Goal: Transaction & Acquisition: Purchase product/service

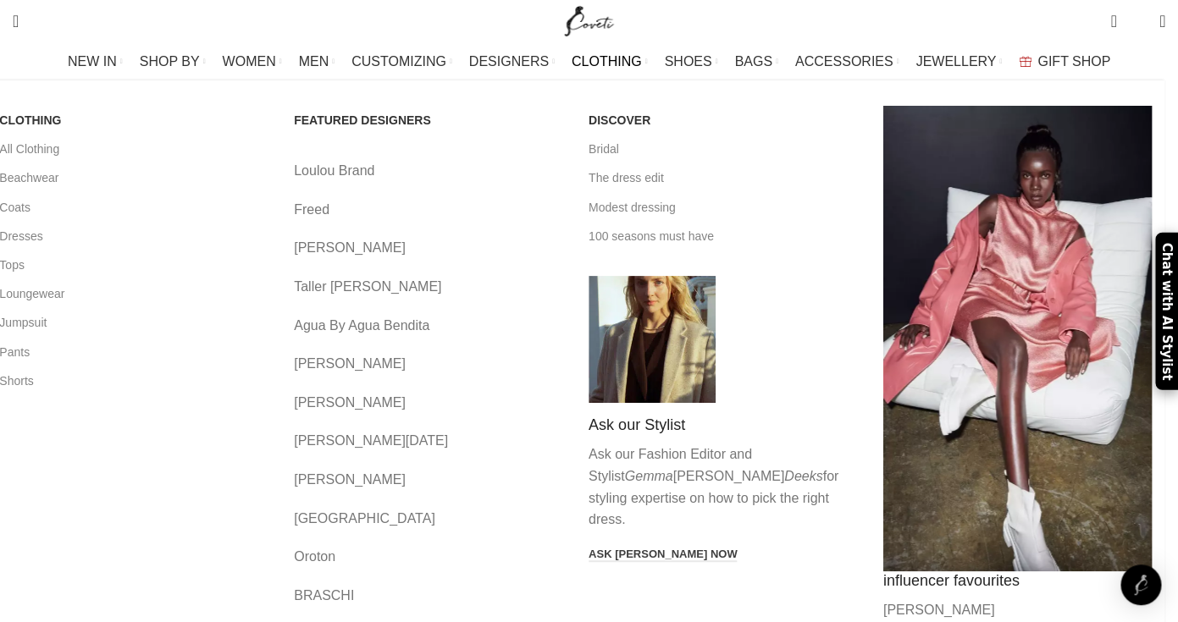
click at [608, 54] on link "CLOTHING" at bounding box center [609, 62] width 76 height 34
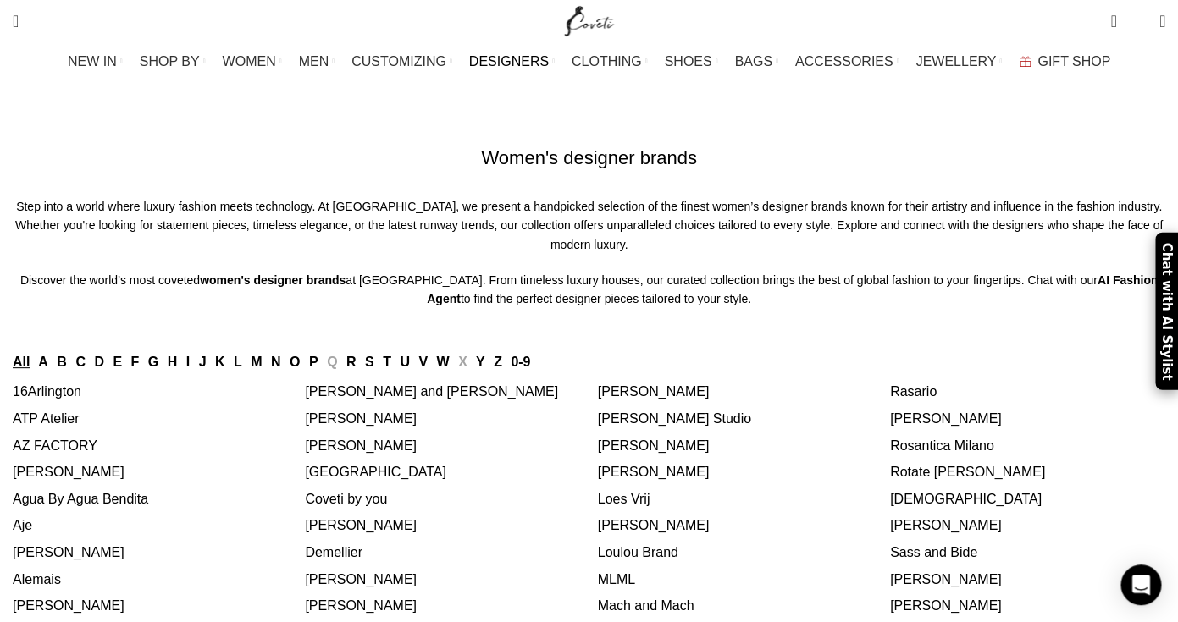
click at [562, 57] on ul "NEW IN WHAT'S NEW New this week New in clothing New in Bags New in shoes TRENDI…" at bounding box center [589, 62] width 1042 height 34
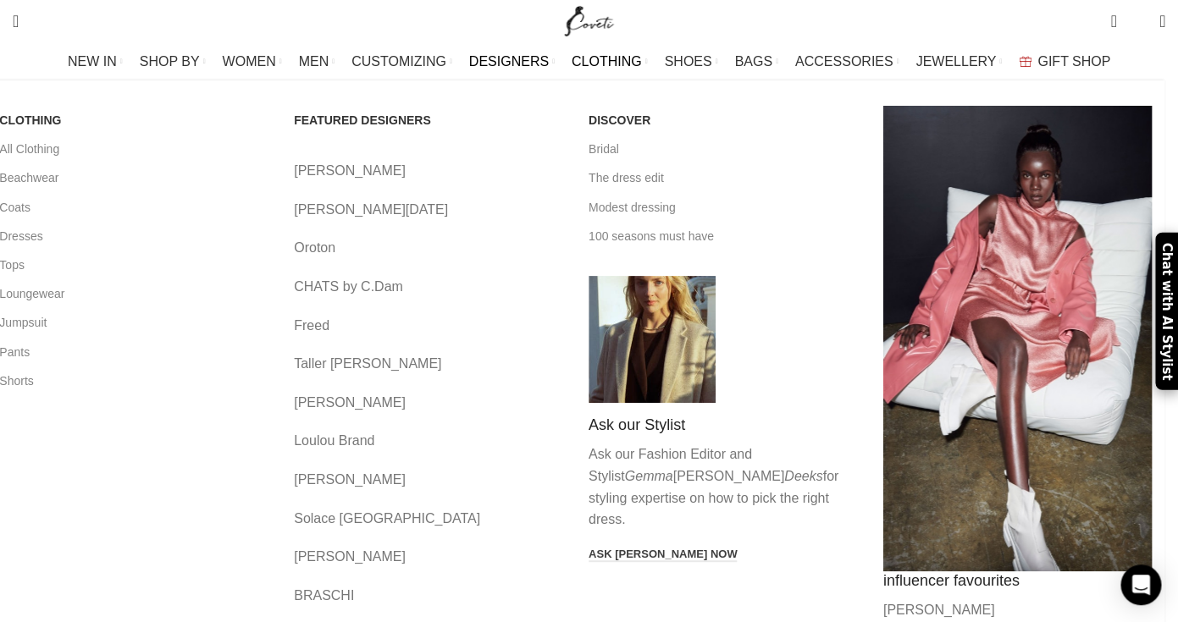
click at [584, 57] on span "CLOTHING" at bounding box center [606, 61] width 70 height 16
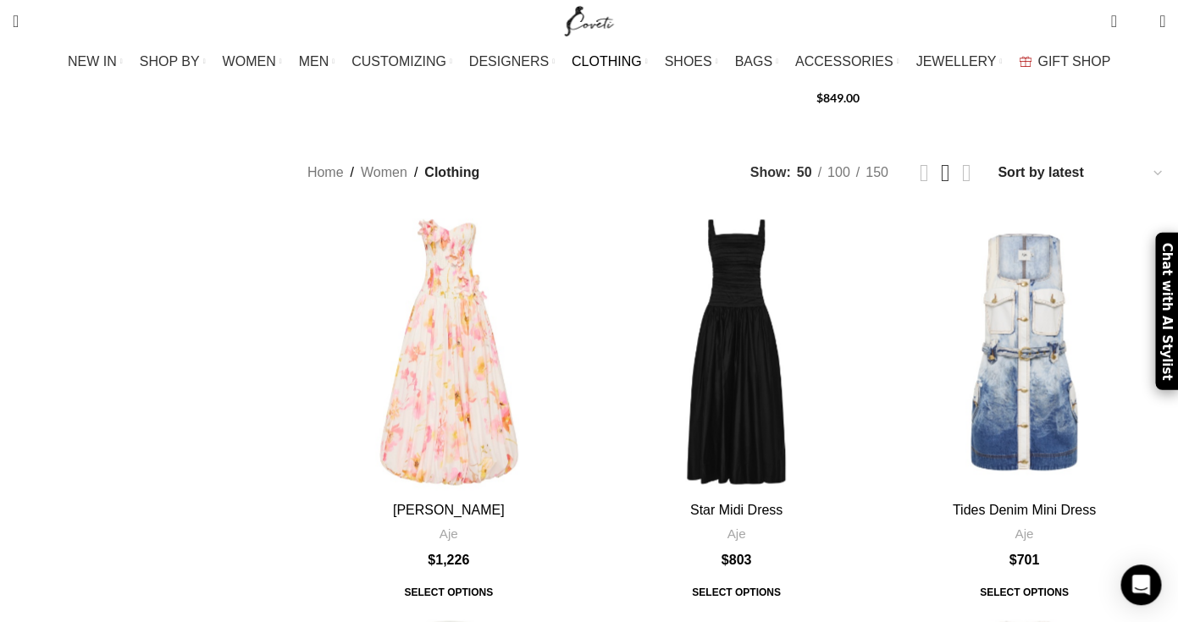
scroll to position [866, 0]
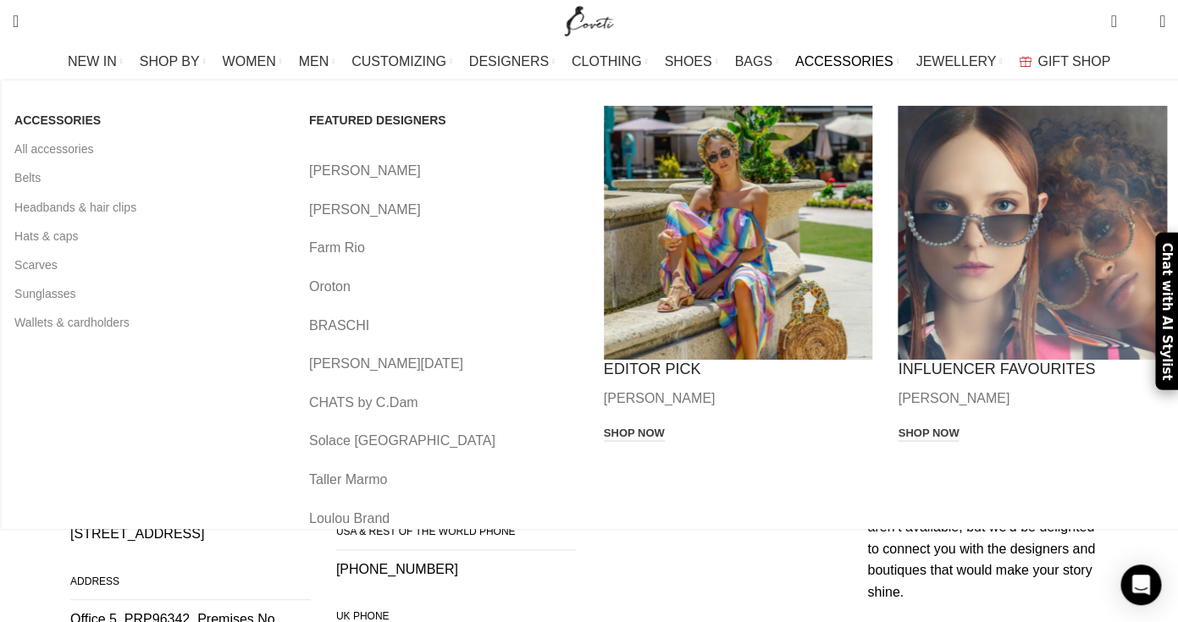
scroll to position [180, 0]
